Goal: Register for event/course

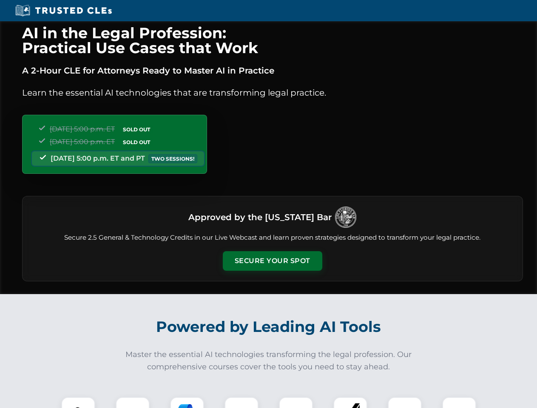
click at [272, 261] on button "Secure Your Spot" at bounding box center [272, 261] width 99 height 20
click at [78, 403] on img at bounding box center [78, 414] width 25 height 25
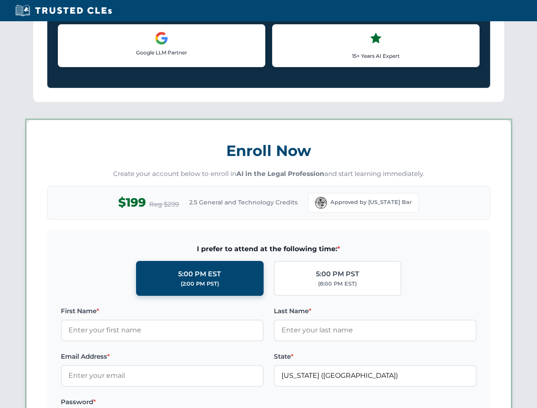
click at [187, 403] on label "Password *" at bounding box center [162, 402] width 203 height 10
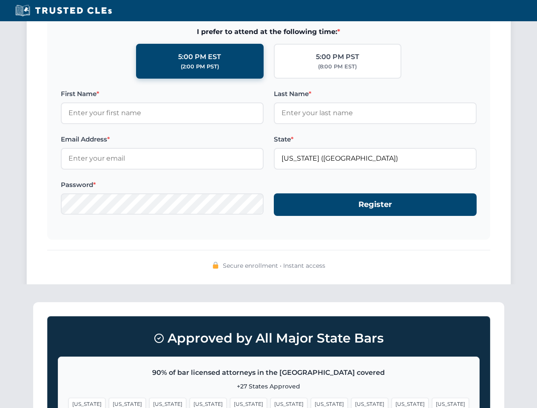
click at [392, 403] on span "[US_STATE]" at bounding box center [410, 404] width 37 height 12
